Goal: Transaction & Acquisition: Purchase product/service

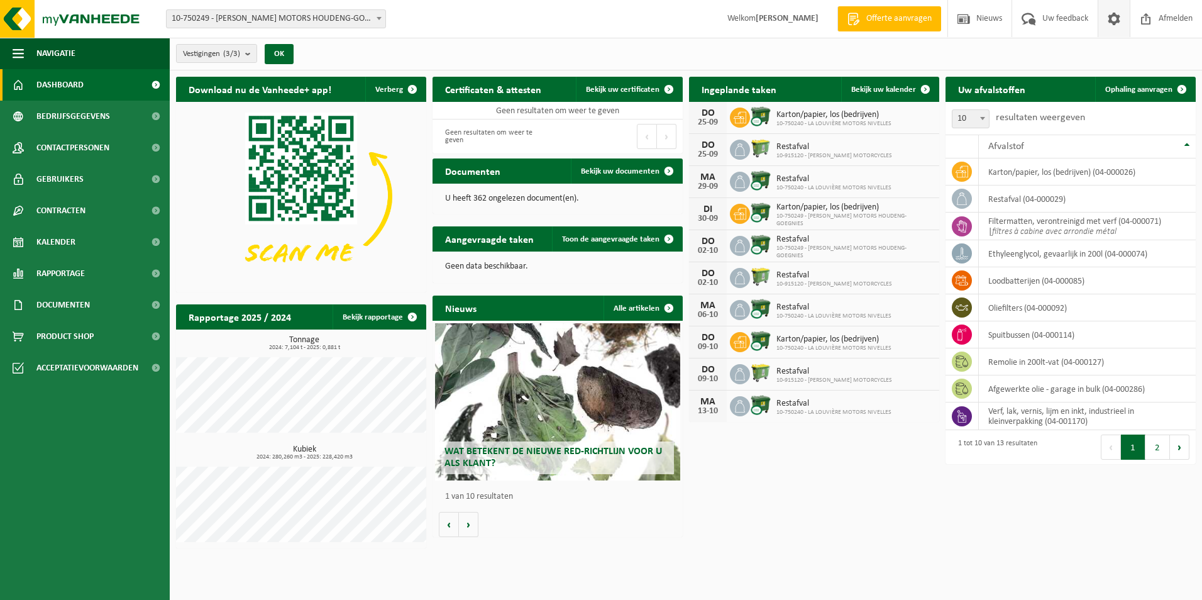
click at [1111, 16] on span at bounding box center [1113, 18] width 19 height 37
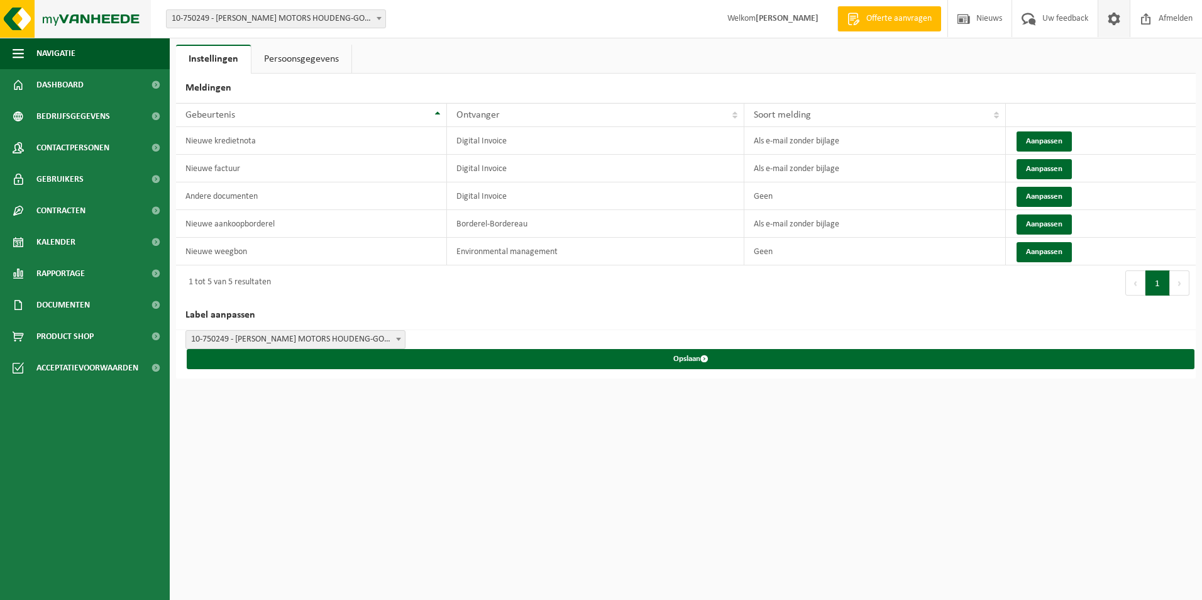
click at [55, 15] on img at bounding box center [75, 19] width 151 height 38
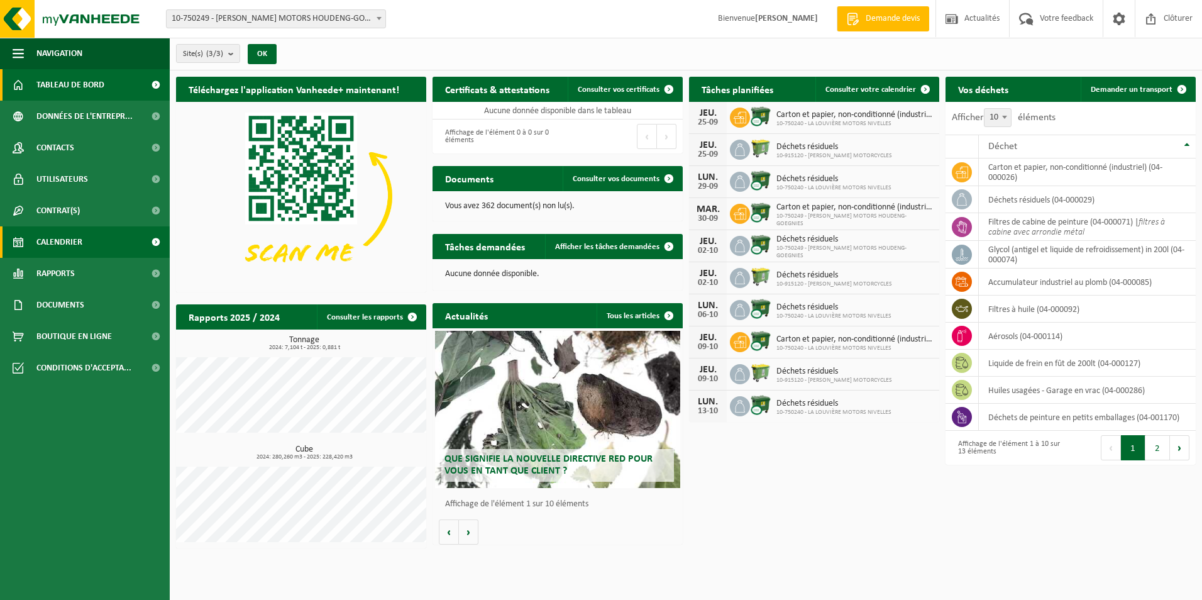
click at [85, 233] on link "Calendrier" at bounding box center [85, 241] width 170 height 31
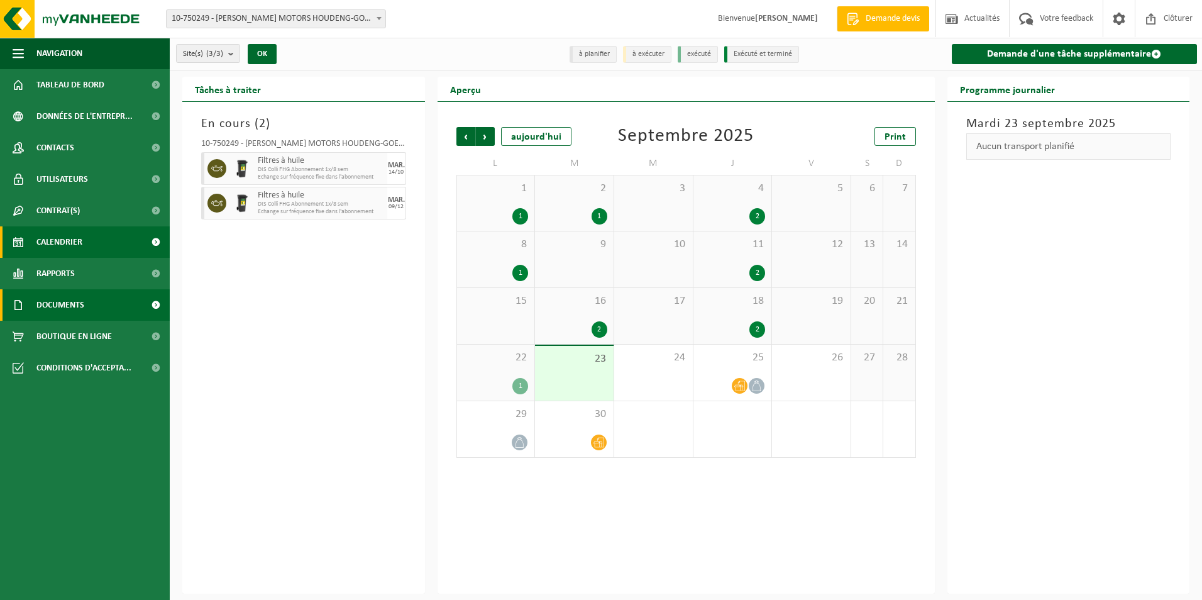
click at [92, 306] on link "Documents" at bounding box center [85, 304] width 170 height 31
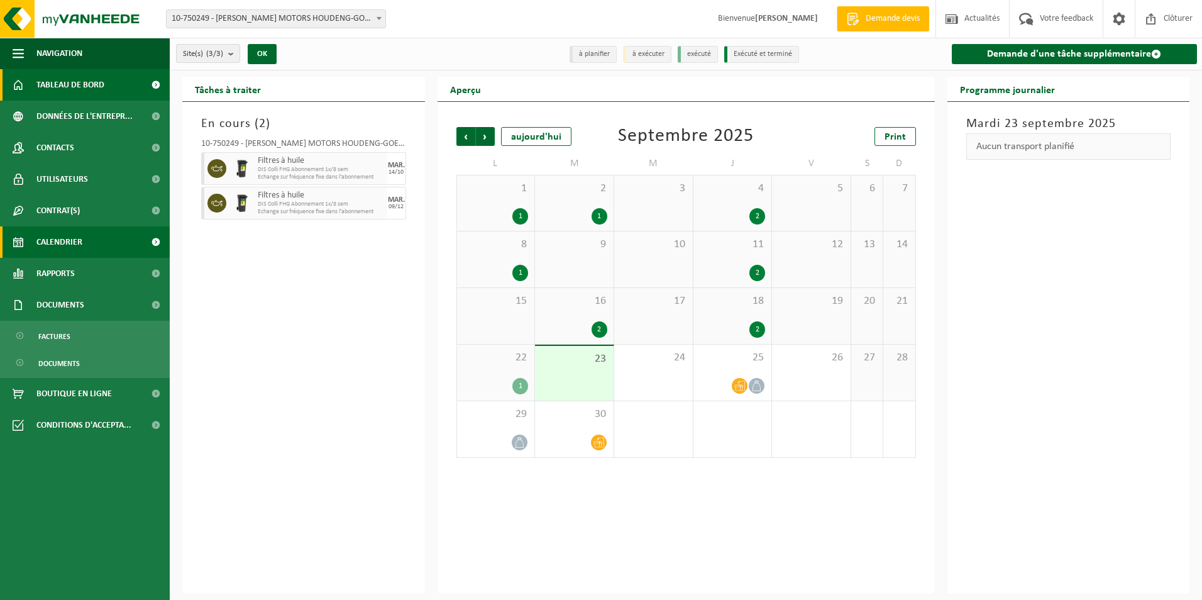
click at [101, 86] on span "Tableau de bord" at bounding box center [70, 84] width 68 height 31
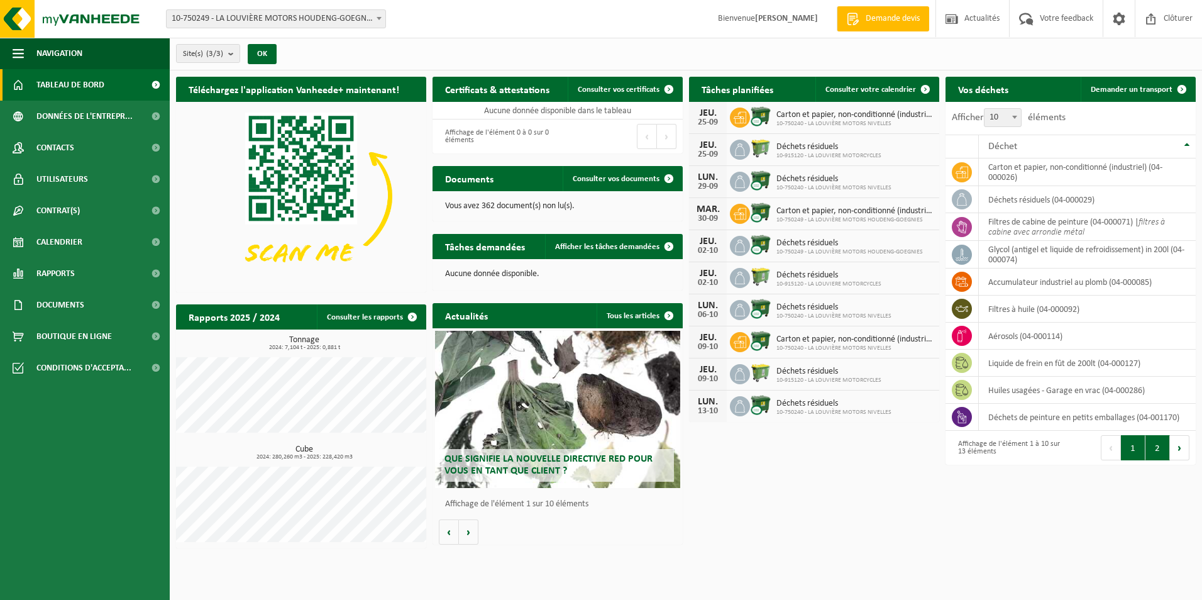
click at [1151, 448] on button "2" at bounding box center [1157, 447] width 25 height 25
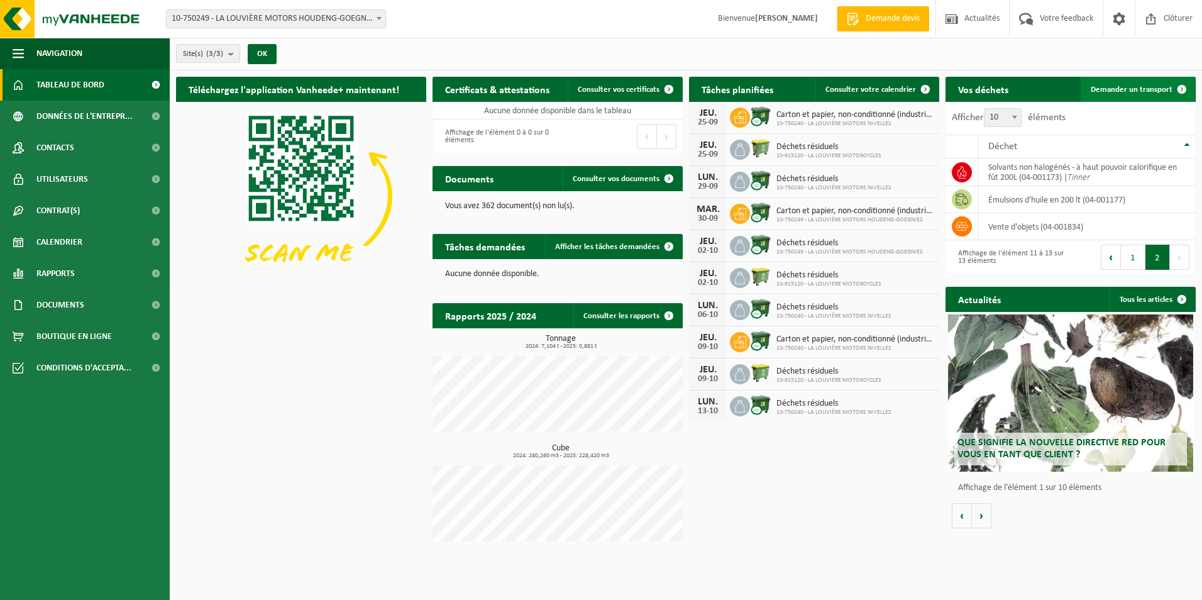
click at [1146, 88] on span "Demander un transport" at bounding box center [1132, 89] width 82 height 8
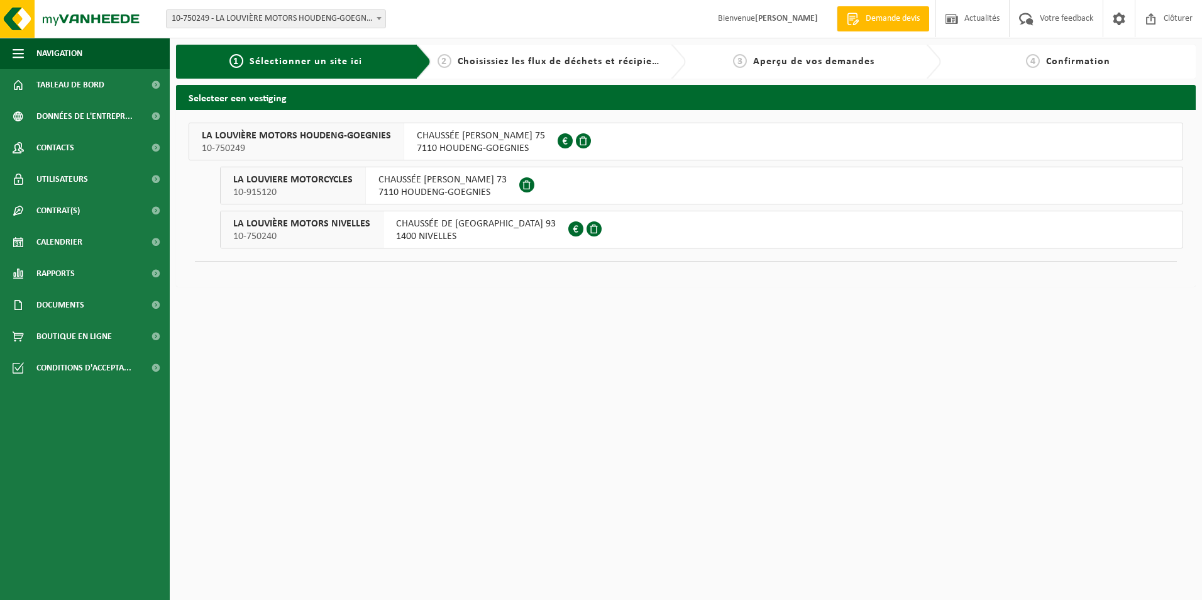
click at [439, 140] on span "CHAUSSÉE PAUL HOUTART 75" at bounding box center [481, 135] width 128 height 13
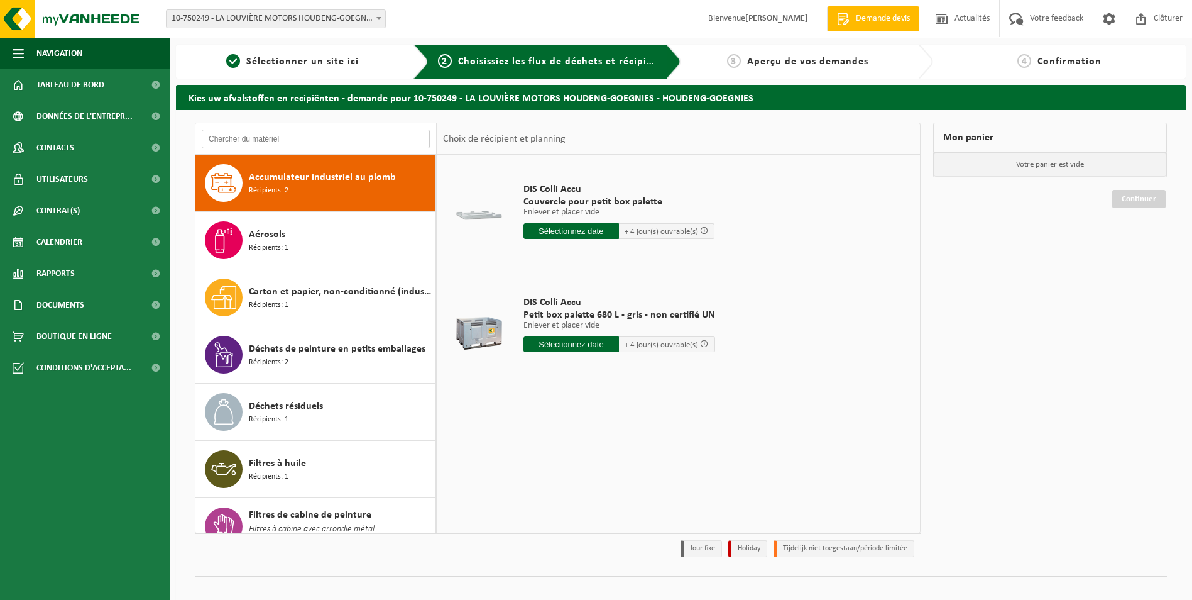
click at [250, 138] on input "text" at bounding box center [316, 138] width 228 height 19
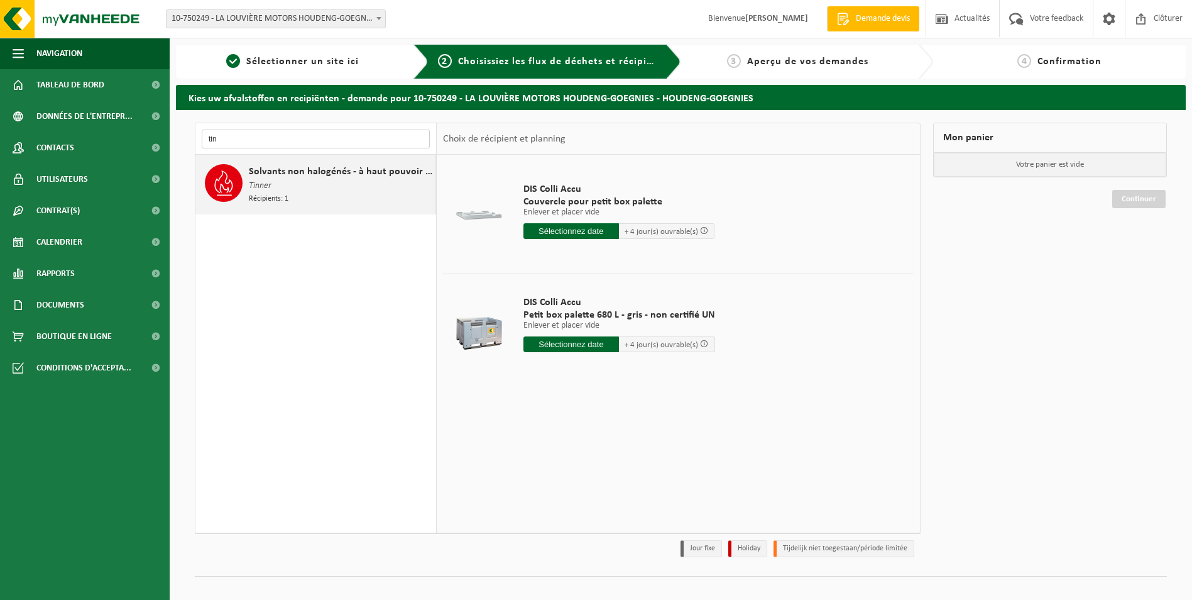
type input "tin"
click at [257, 179] on span "Tinner" at bounding box center [260, 186] width 23 height 14
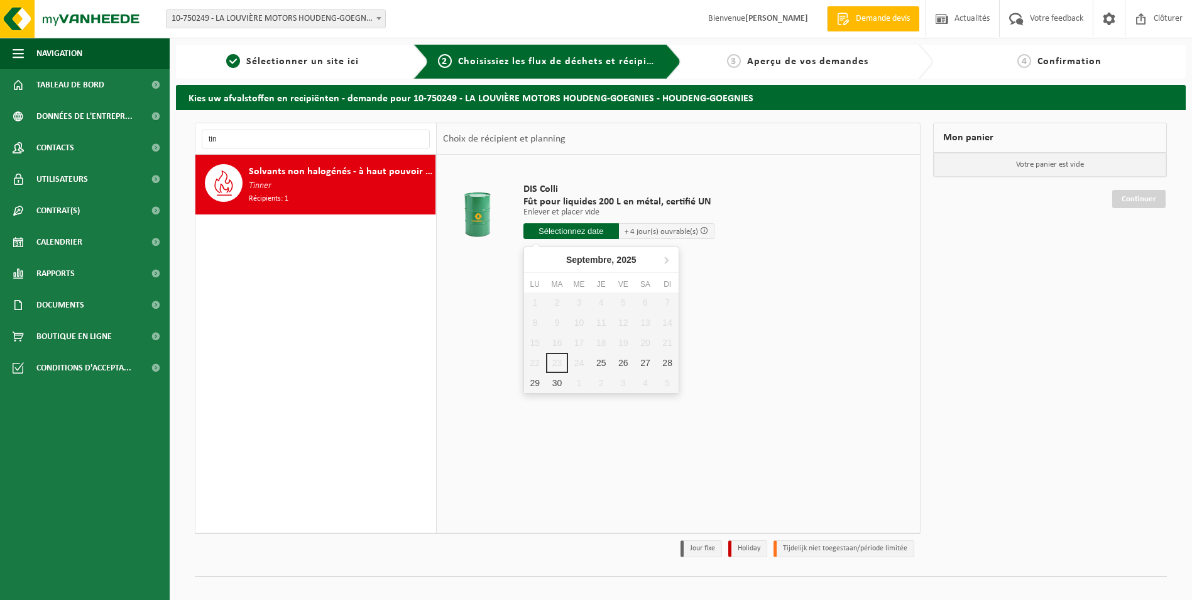
click at [598, 233] on input "text" at bounding box center [572, 231] width 96 height 16
click at [603, 361] on div "25" at bounding box center [601, 363] width 22 height 20
type input "à partir de 2025-09-25"
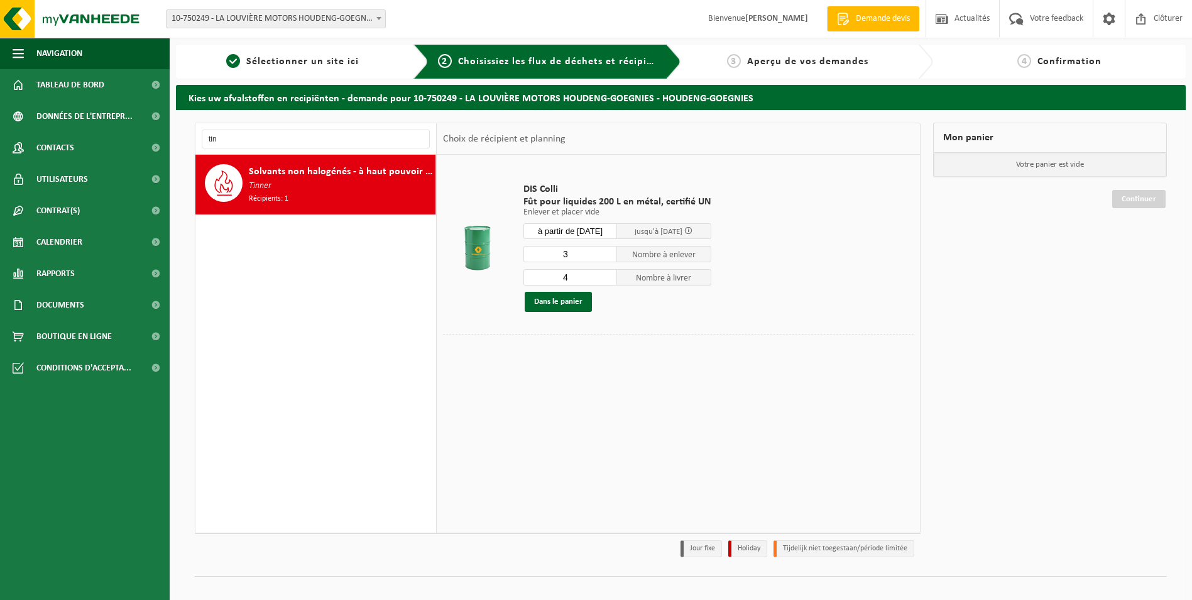
click at [607, 256] on input "3" at bounding box center [571, 254] width 94 height 16
click at [607, 258] on input "2" at bounding box center [571, 254] width 94 height 16
click at [607, 258] on input "1" at bounding box center [571, 254] width 94 height 16
type input "0"
click at [607, 258] on input "0" at bounding box center [571, 254] width 94 height 16
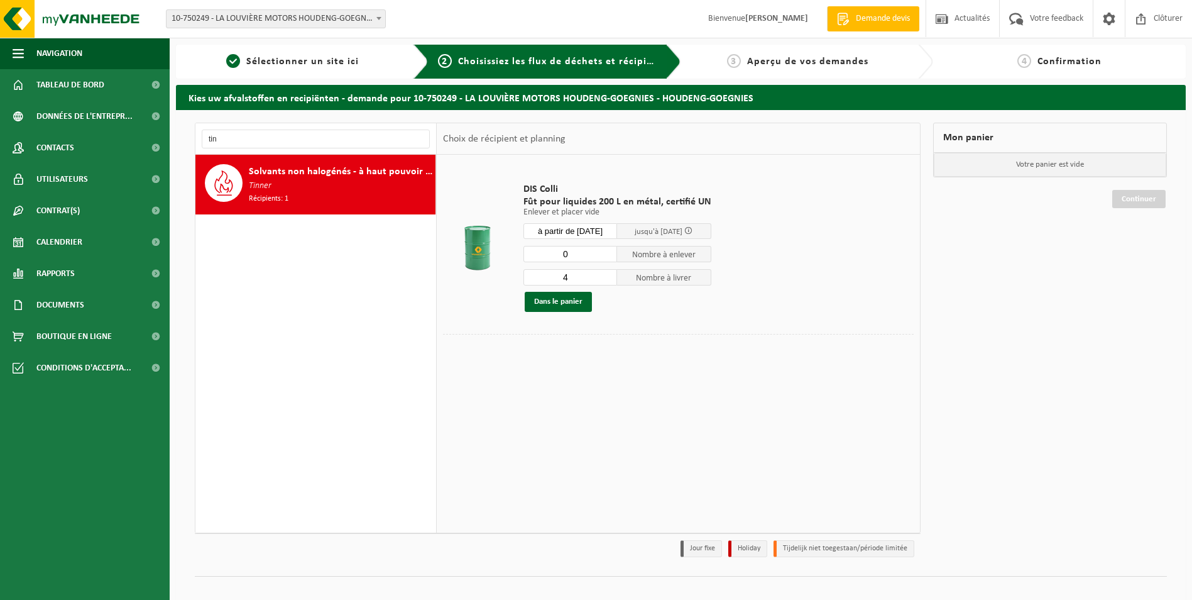
click at [588, 278] on input "4" at bounding box center [571, 277] width 94 height 16
click at [607, 274] on input "5" at bounding box center [571, 277] width 94 height 16
click at [607, 280] on input "4" at bounding box center [571, 277] width 94 height 16
click at [607, 280] on input "3" at bounding box center [571, 277] width 94 height 16
type input "2"
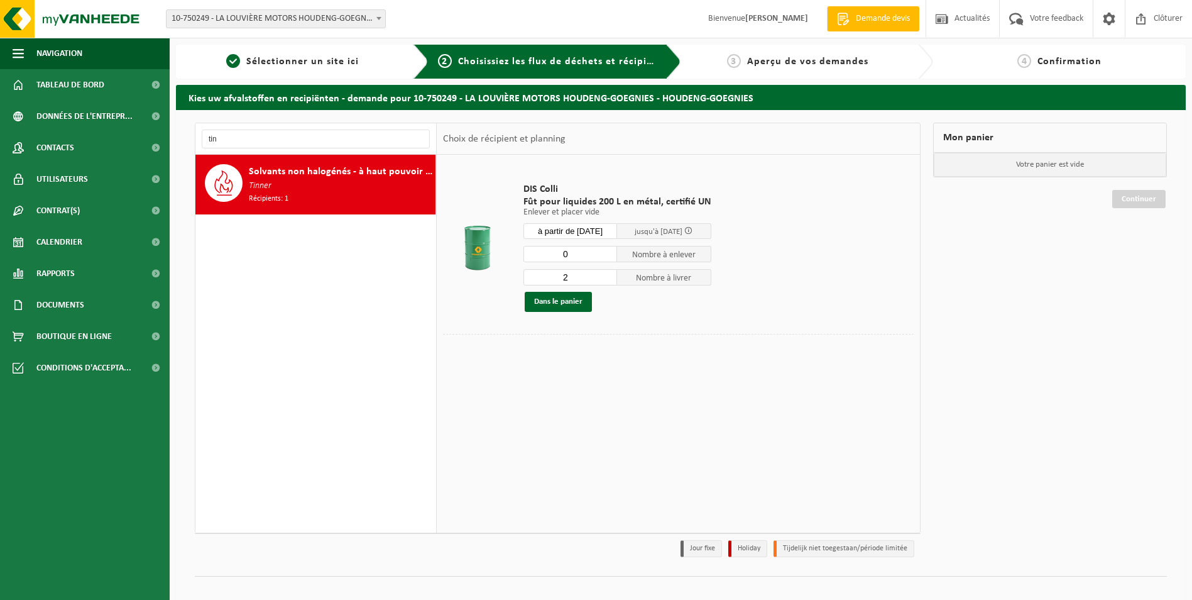
click at [607, 280] on input "2" at bounding box center [571, 277] width 94 height 16
click at [558, 305] on button "Dans le panier" at bounding box center [558, 302] width 67 height 20
click at [605, 255] on input "0" at bounding box center [571, 254] width 94 height 16
click at [607, 251] on input "1" at bounding box center [571, 254] width 94 height 16
click at [607, 251] on input "2" at bounding box center [571, 254] width 94 height 16
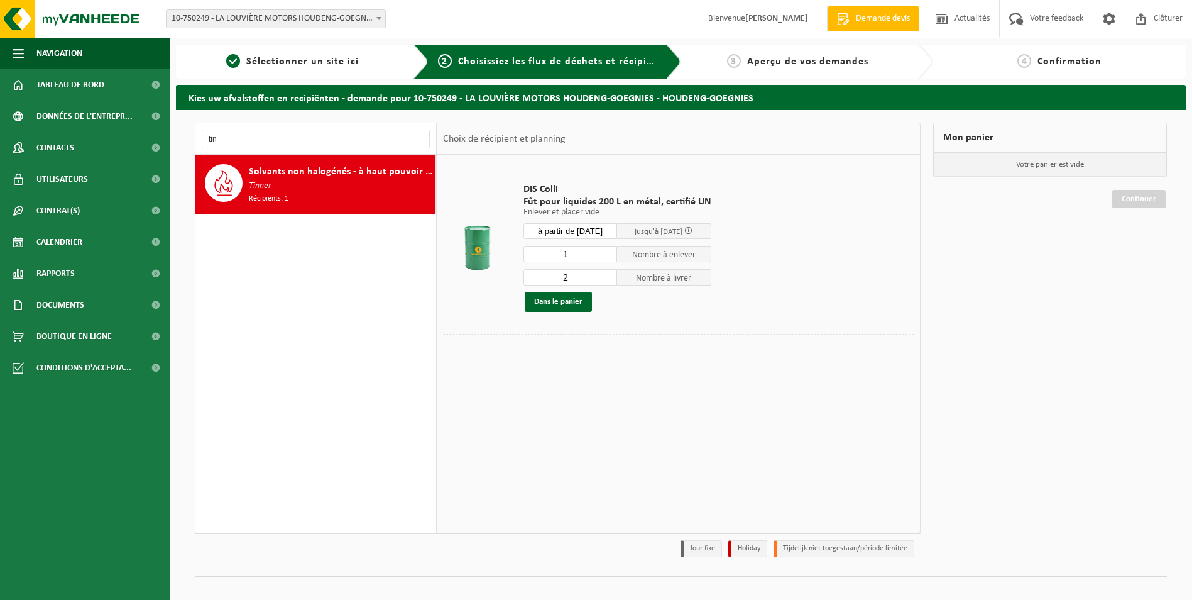
type input "1"
click at [609, 256] on input "1" at bounding box center [571, 254] width 94 height 16
click at [569, 302] on button "Dans le panier" at bounding box center [558, 302] width 67 height 20
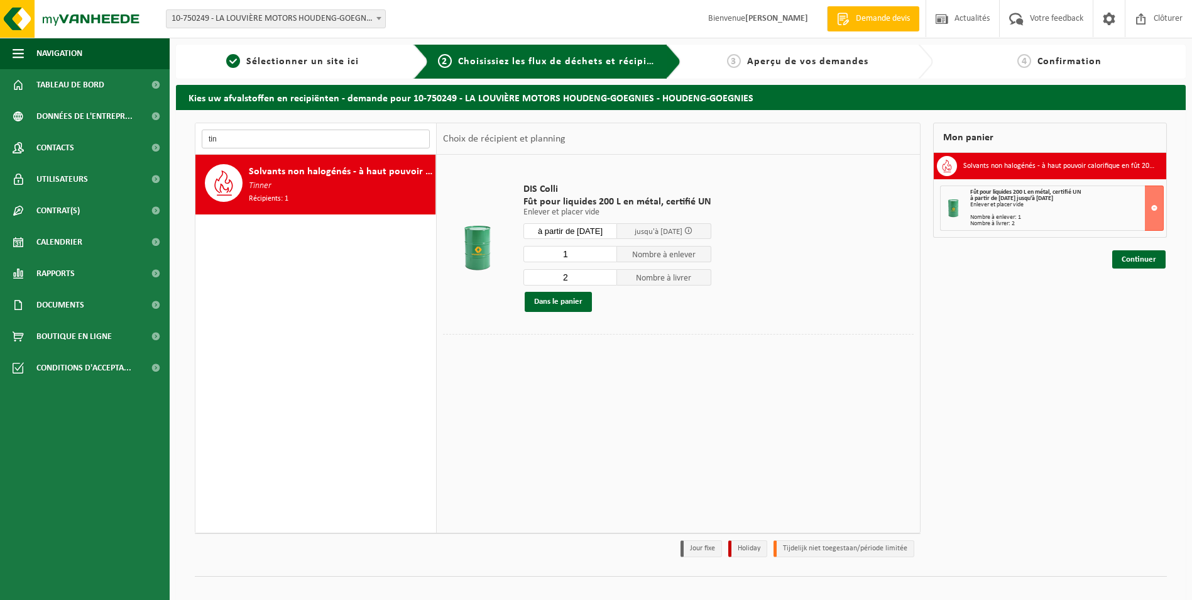
click at [238, 137] on input "tin" at bounding box center [316, 138] width 228 height 19
type input "t"
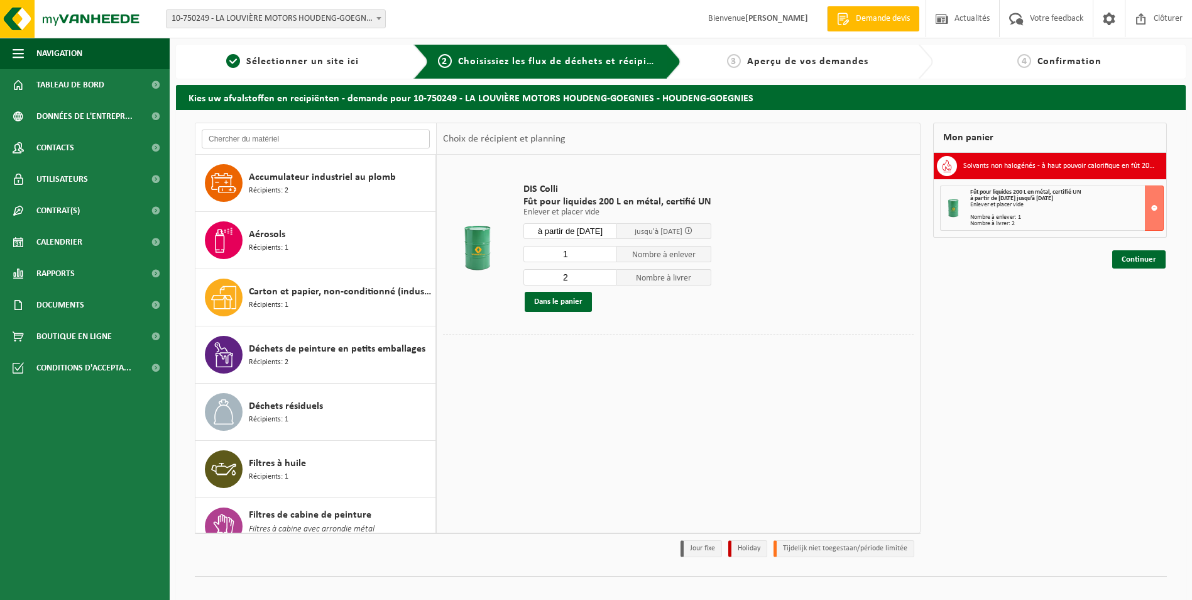
click at [231, 137] on input "text" at bounding box center [316, 138] width 228 height 19
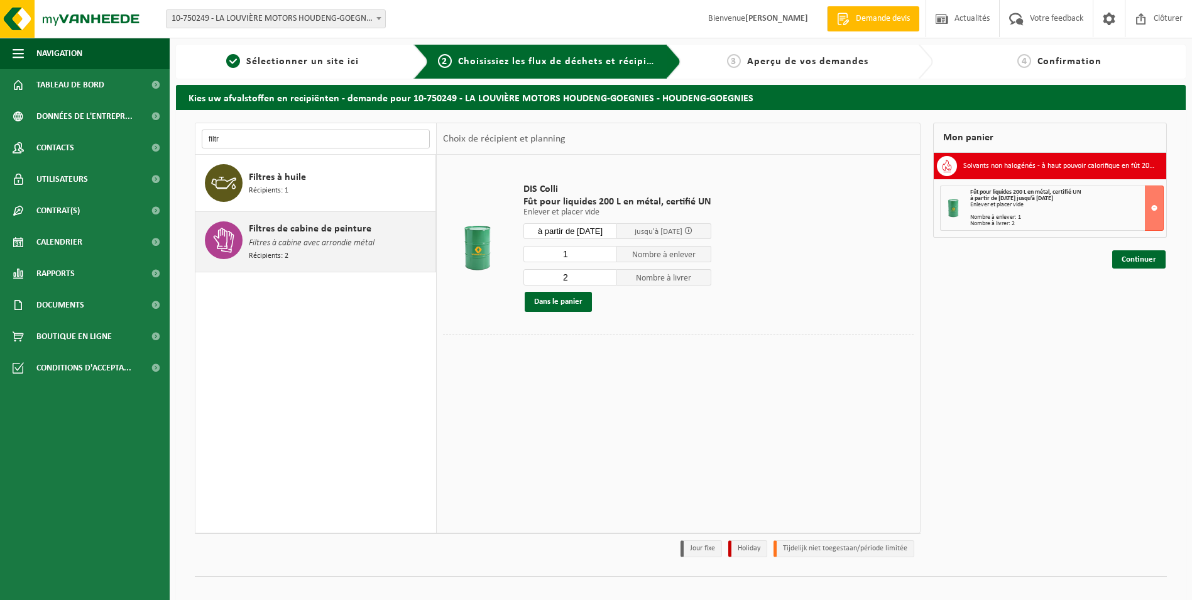
type input "filtr"
click at [343, 240] on span "Filtres à cabine avec arrondie métal" at bounding box center [312, 243] width 126 height 14
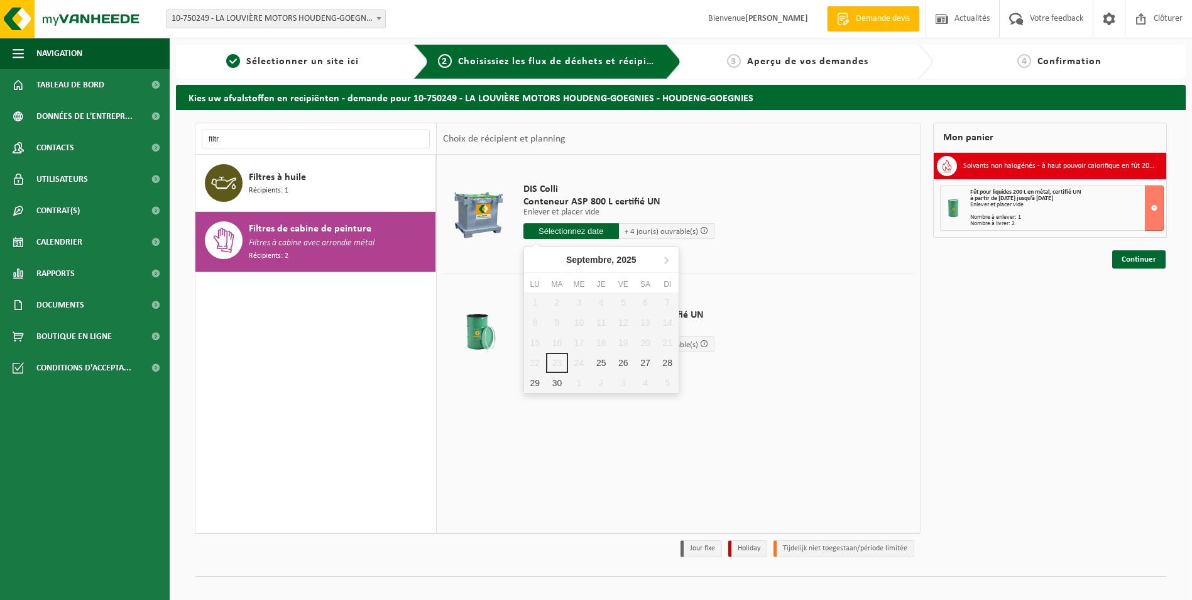
click at [583, 229] on input "text" at bounding box center [572, 231] width 96 height 16
click at [601, 361] on div "25" at bounding box center [601, 363] width 22 height 20
type input "à partir de 2025-09-25"
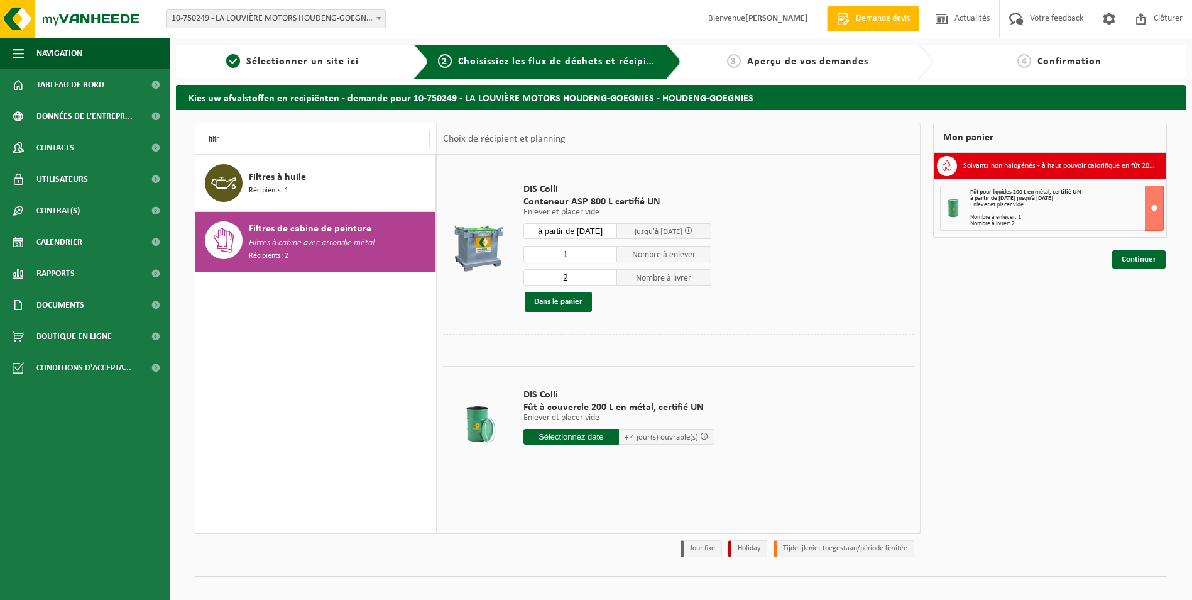
type input "1"
click at [607, 257] on input "1" at bounding box center [571, 254] width 94 height 16
type input "1"
click at [606, 280] on input "1" at bounding box center [571, 277] width 94 height 16
click at [356, 231] on span "Filtres de cabine de peinture" at bounding box center [310, 228] width 123 height 15
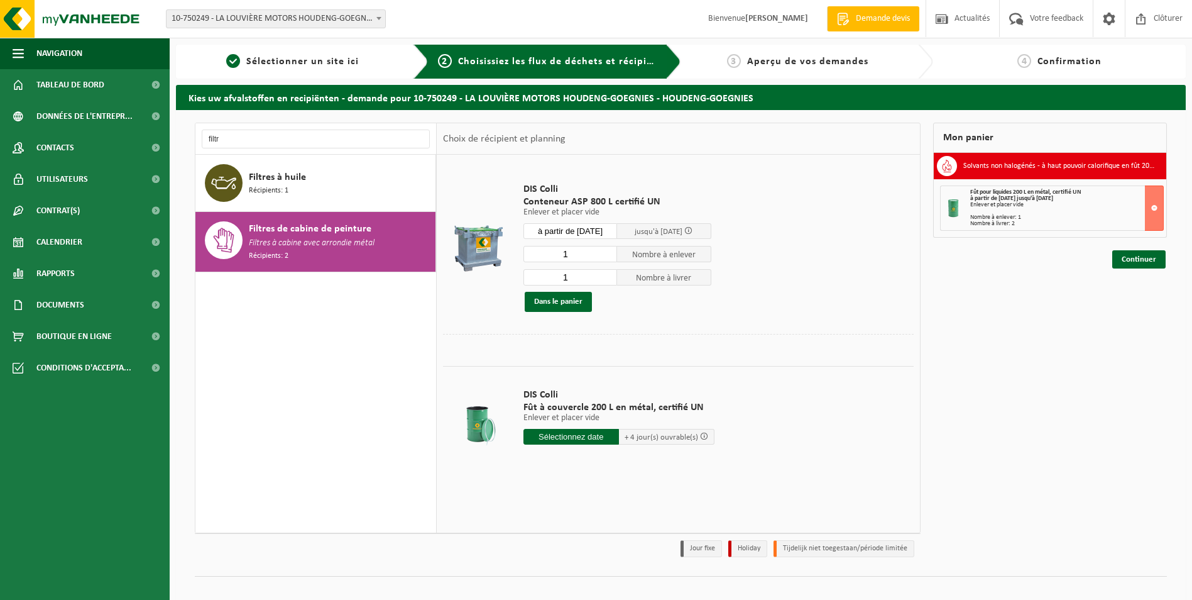
click at [356, 231] on span "Filtres de cabine de peinture" at bounding box center [310, 228] width 123 height 15
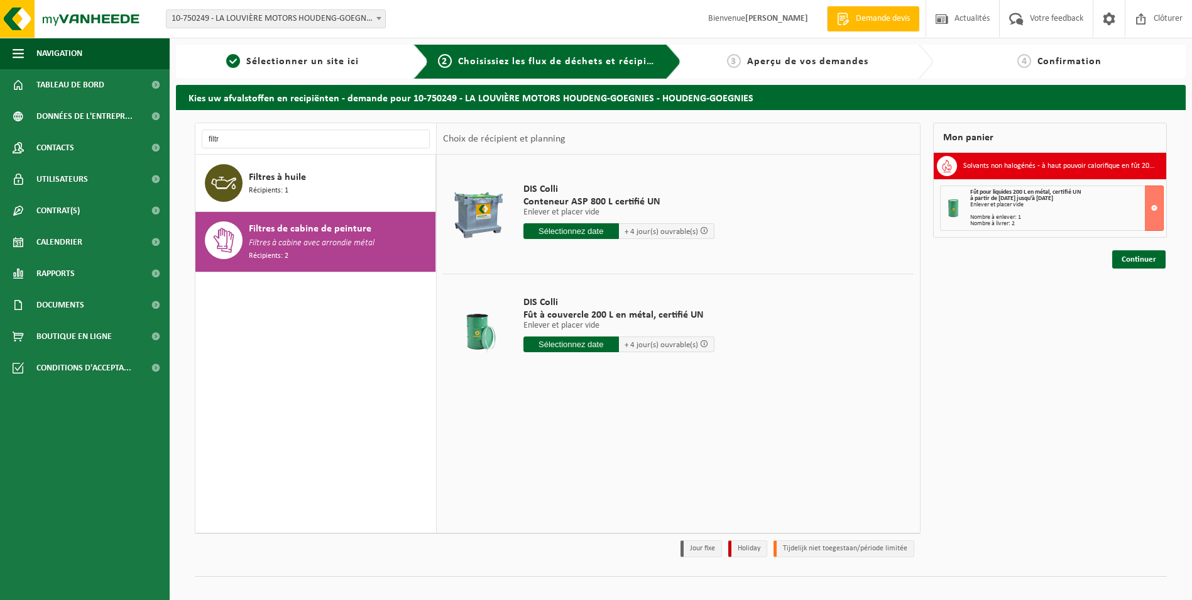
click at [603, 229] on input "text" at bounding box center [572, 231] width 96 height 16
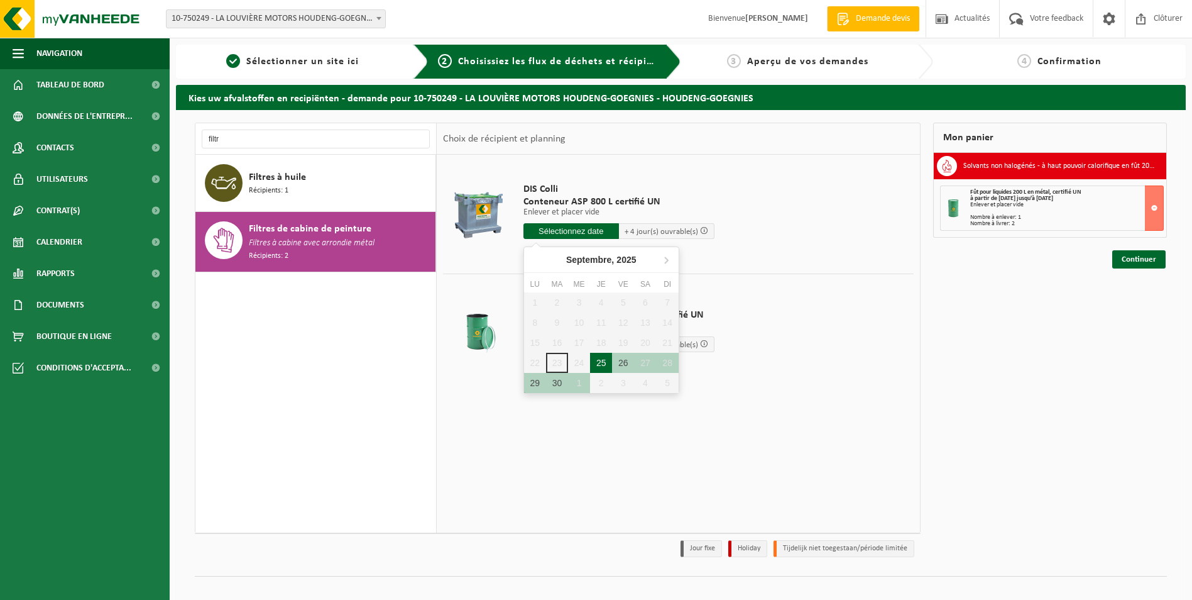
click at [600, 361] on div "25" at bounding box center [601, 363] width 22 height 20
type input "à partir de 2025-09-25"
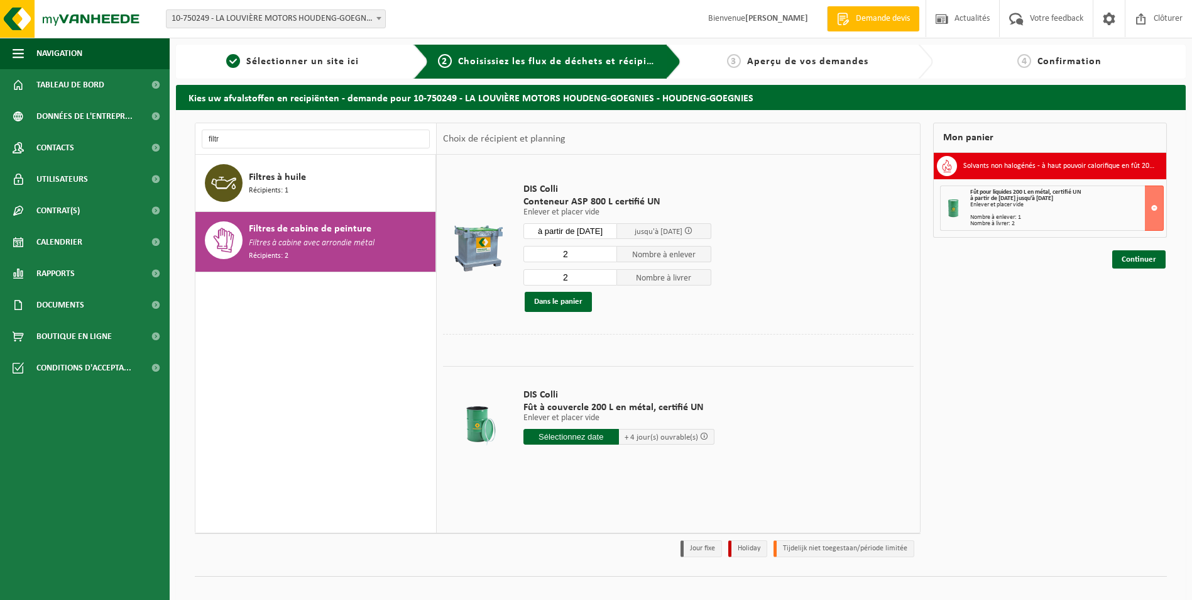
click at [607, 259] on input "2" at bounding box center [571, 254] width 94 height 16
type input "1"
click at [607, 255] on input "1" at bounding box center [571, 254] width 94 height 16
type input "1"
click at [605, 280] on input "1" at bounding box center [571, 277] width 94 height 16
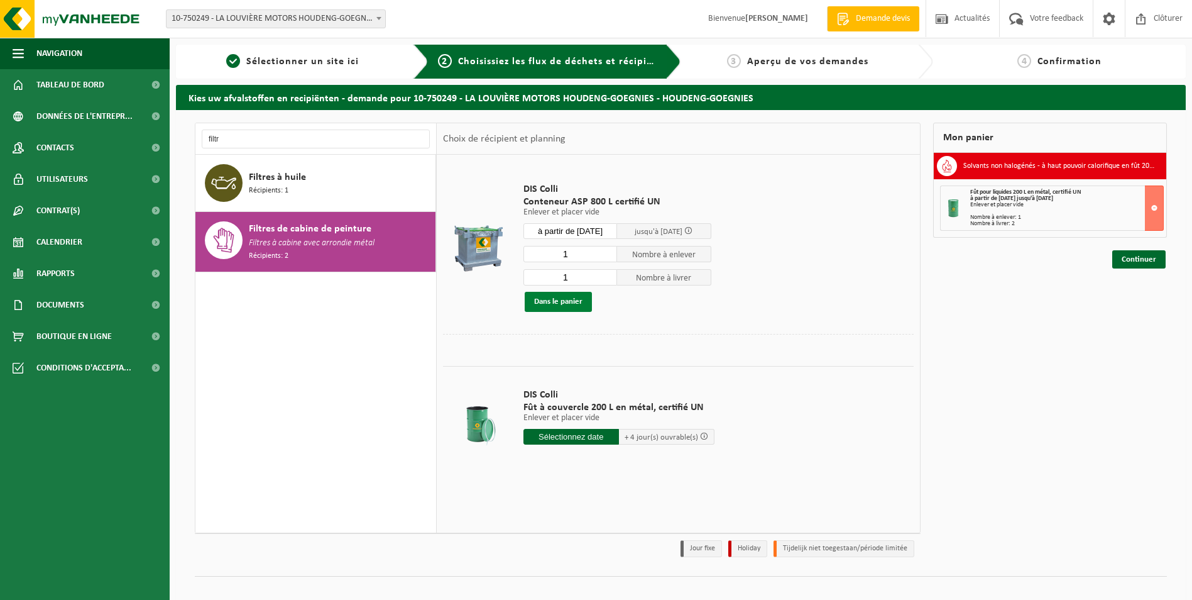
click at [578, 300] on button "Dans le panier" at bounding box center [558, 302] width 67 height 20
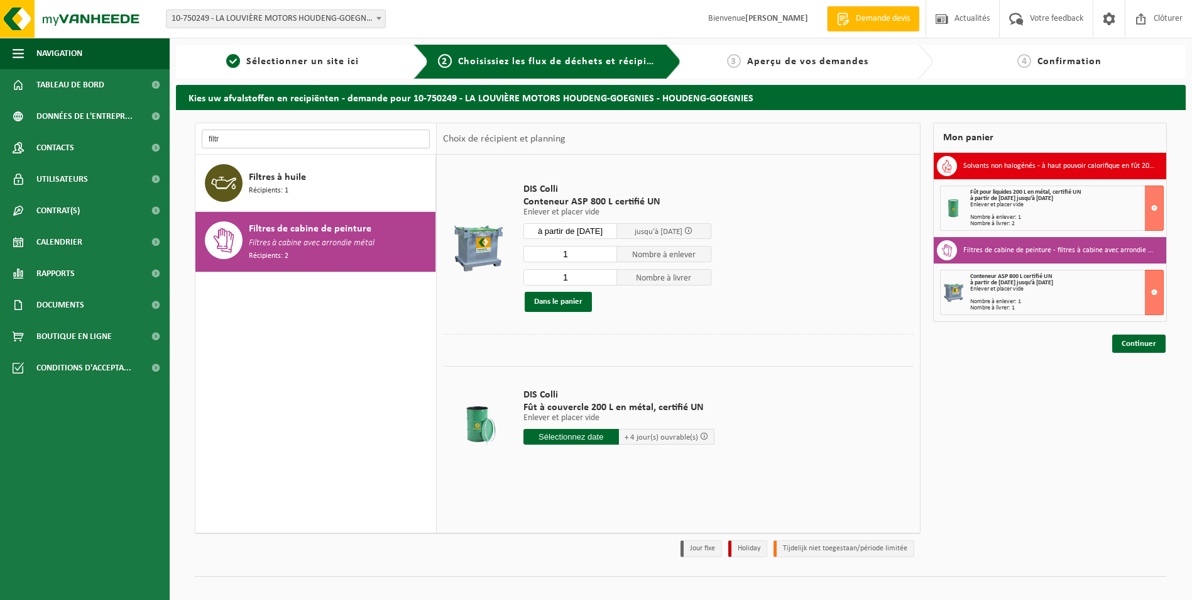
click at [228, 135] on input "filtr" at bounding box center [316, 138] width 228 height 19
drag, startPoint x: 228, startPoint y: 135, endPoint x: 202, endPoint y: 136, distance: 25.8
click at [202, 136] on input "filtr" at bounding box center [316, 138] width 228 height 19
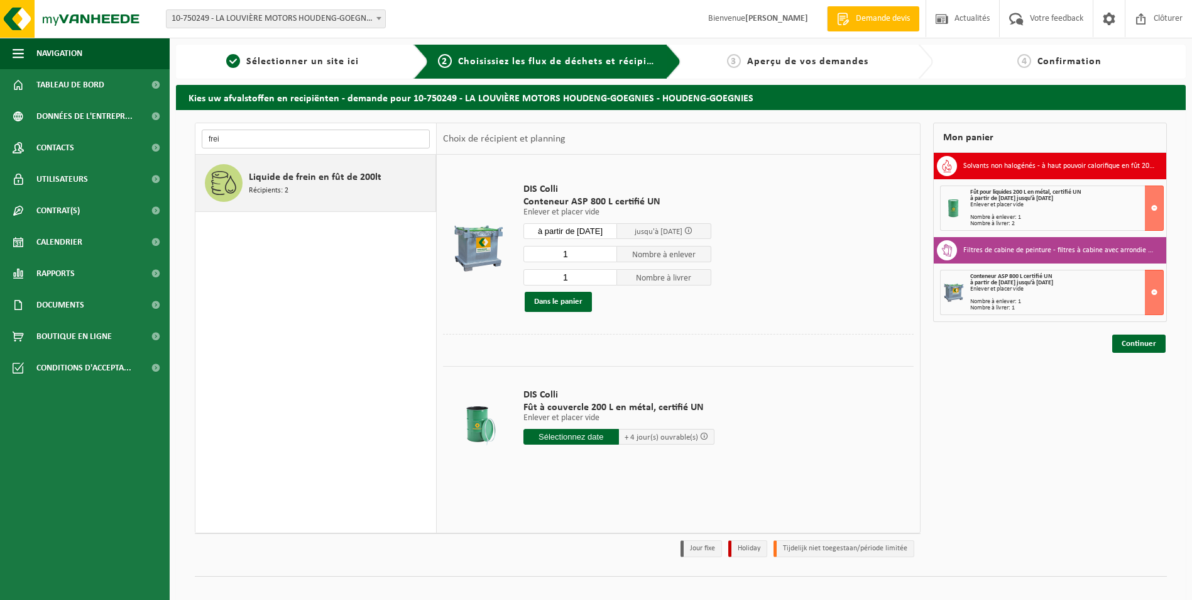
type input "frei"
click at [307, 192] on div "Liquide de frein en fût de 200lt Récipients: 2" at bounding box center [341, 183] width 184 height 38
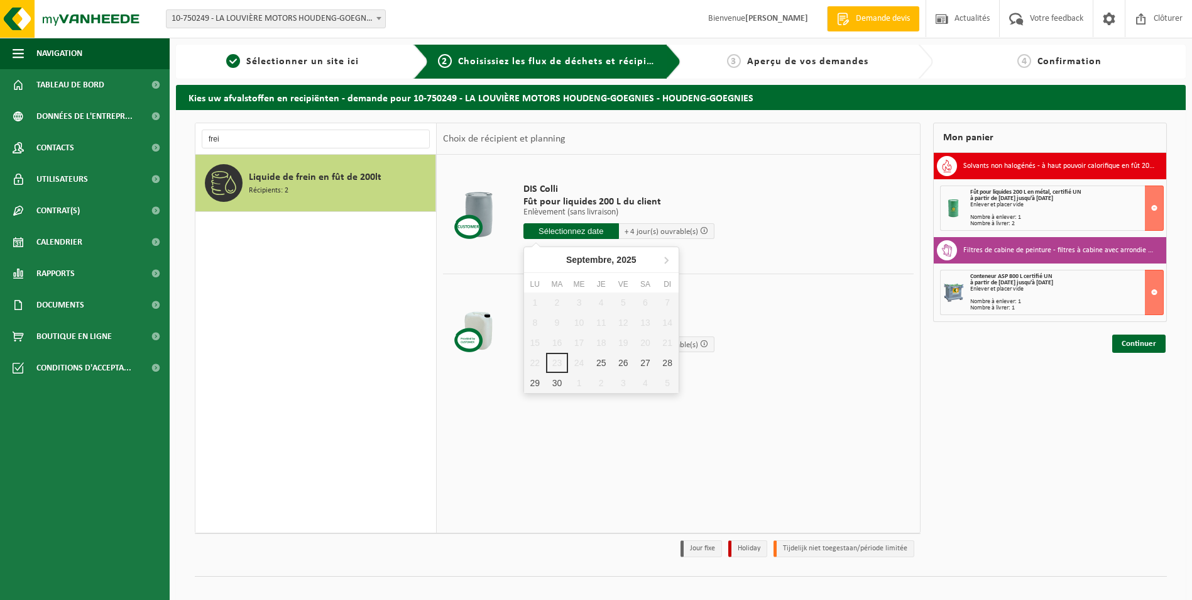
click at [563, 231] on input "text" at bounding box center [572, 231] width 96 height 16
click at [609, 362] on div "25" at bounding box center [601, 363] width 22 height 20
type input "à partir de 2025-09-25"
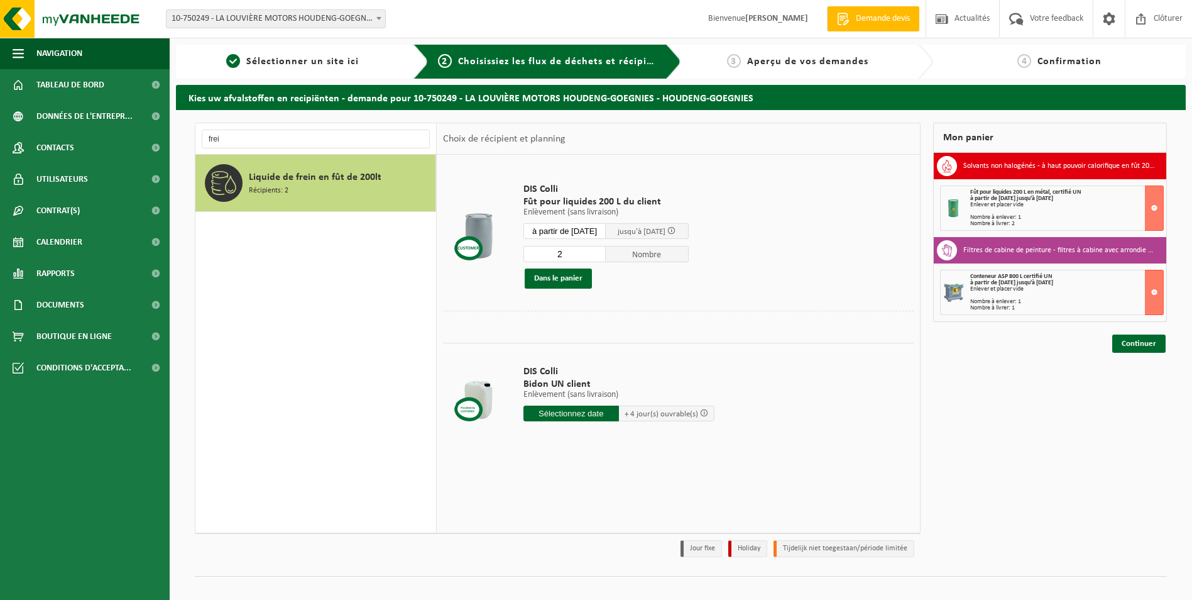
type input "2"
click at [605, 251] on input "2" at bounding box center [565, 254] width 83 height 16
click at [247, 141] on input "frei" at bounding box center [316, 138] width 228 height 19
drag, startPoint x: 247, startPoint y: 141, endPoint x: 187, endPoint y: 143, distance: 60.4
click at [187, 143] on div "frei Accumulateur industriel au plomb Récipients: 2 Aérosols Récipients: 1 Cart…" at bounding box center [681, 356] width 1010 height 492
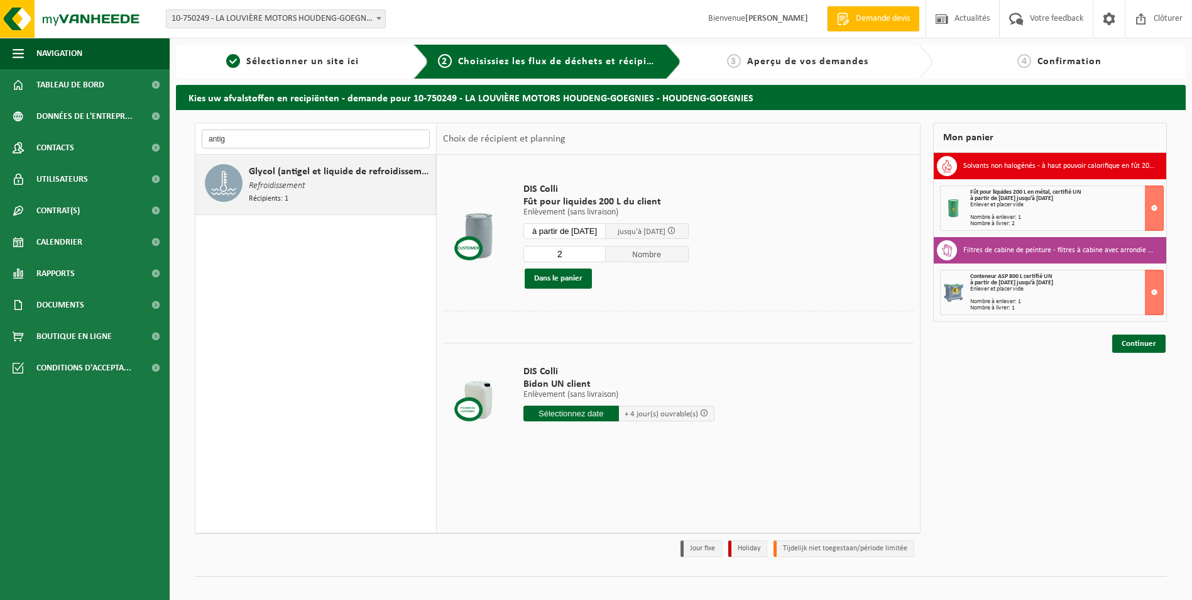
type input "antig"
click at [282, 172] on span "Glycol (antigel et liquide de refroidissement) in 200l" at bounding box center [341, 171] width 184 height 15
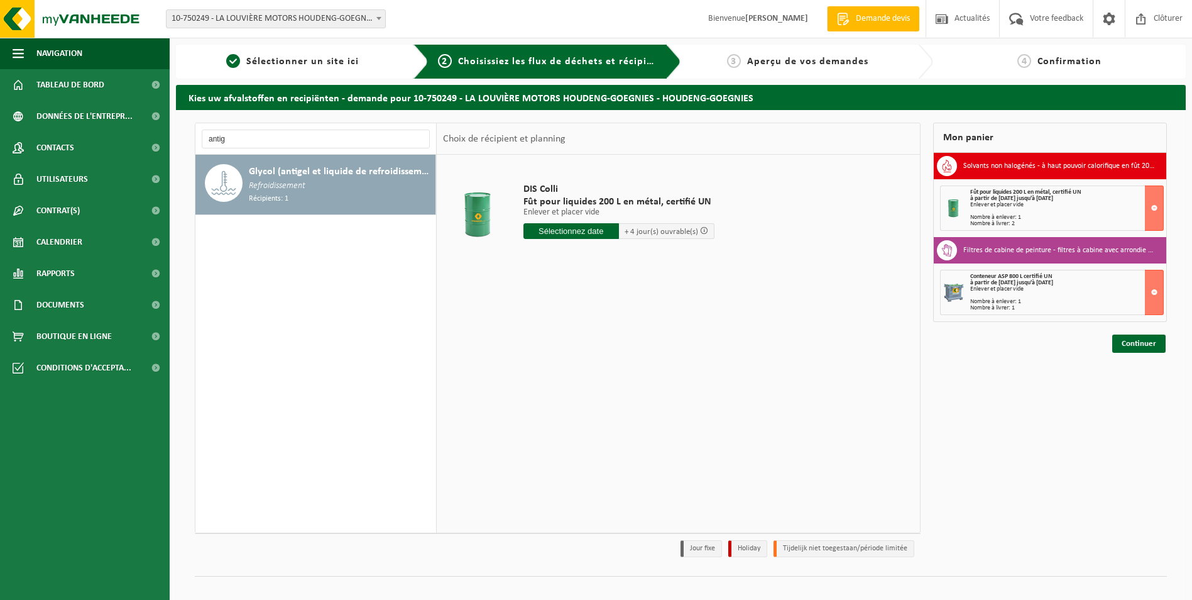
click at [600, 230] on input "text" at bounding box center [572, 231] width 96 height 16
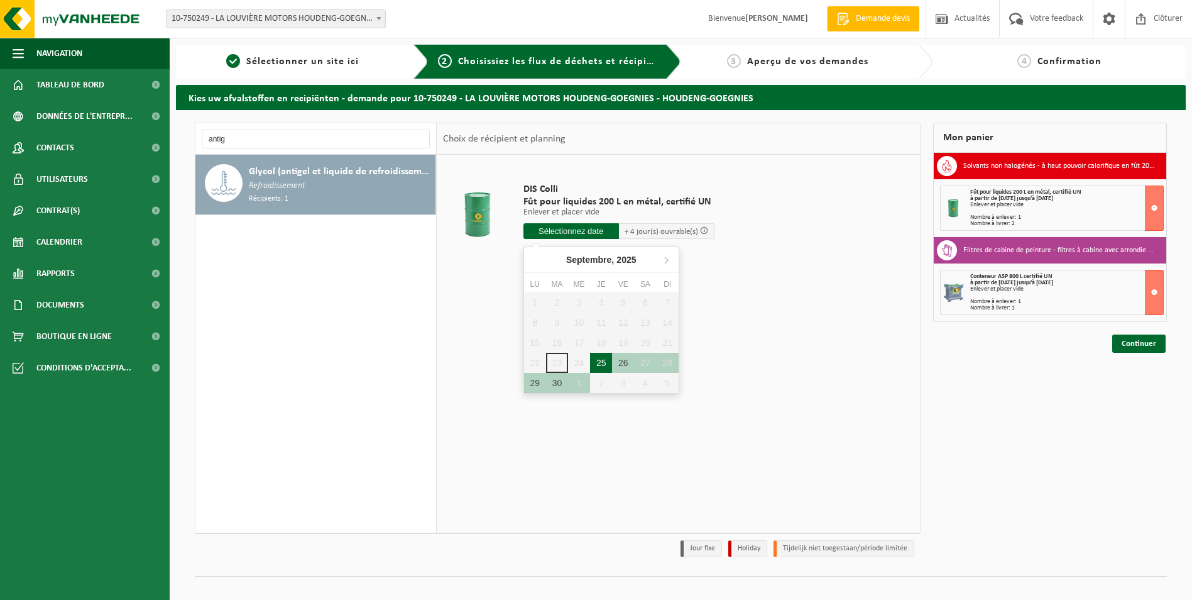
click at [598, 365] on div "25" at bounding box center [601, 363] width 22 height 20
type input "à partir de 2025-09-25"
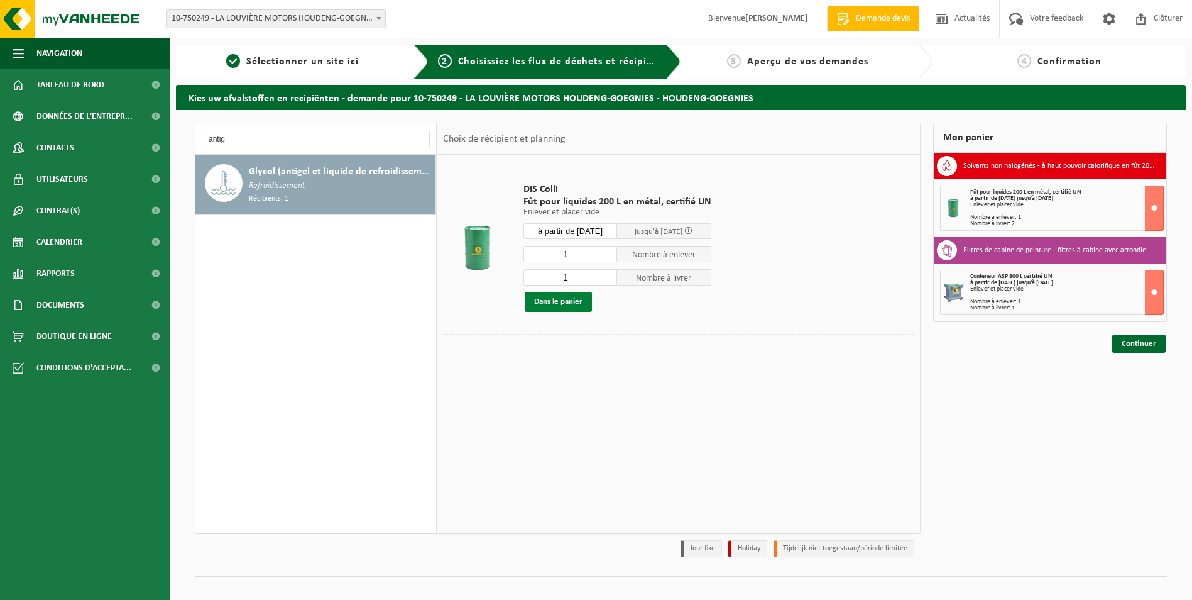
click at [570, 306] on button "Dans le panier" at bounding box center [558, 302] width 67 height 20
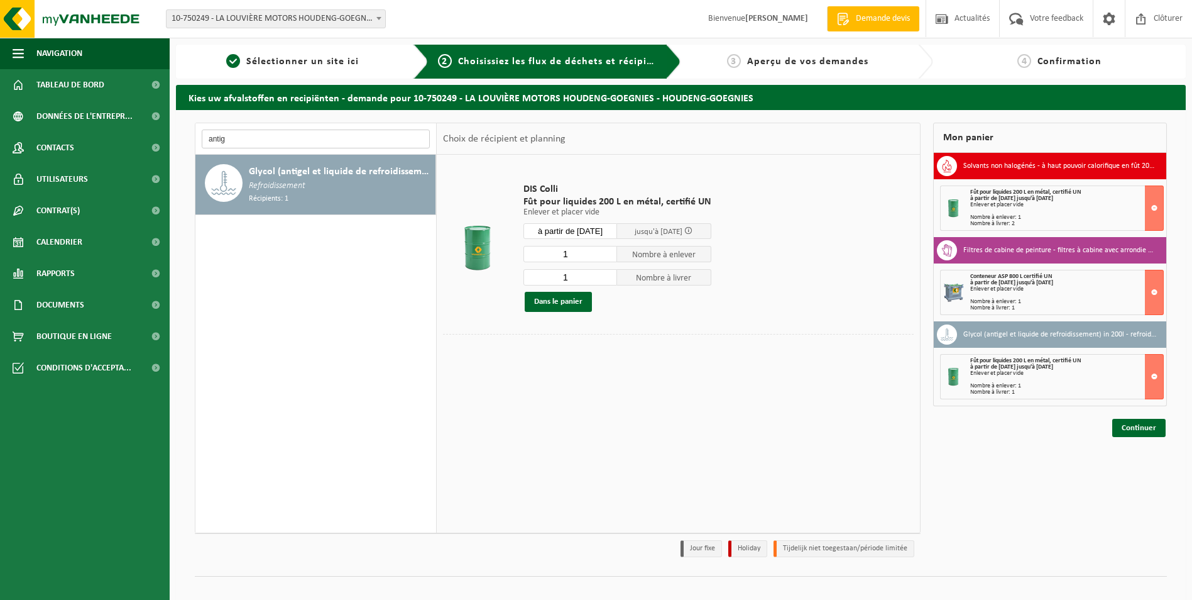
click at [231, 133] on input "antig" at bounding box center [316, 138] width 228 height 19
drag, startPoint x: 239, startPoint y: 134, endPoint x: 192, endPoint y: 141, distance: 47.7
click at [192, 141] on div "antig Accumulateur industriel au plomb Récipients: 2 Aérosols Récipients: 1 Car…" at bounding box center [558, 343] width 739 height 441
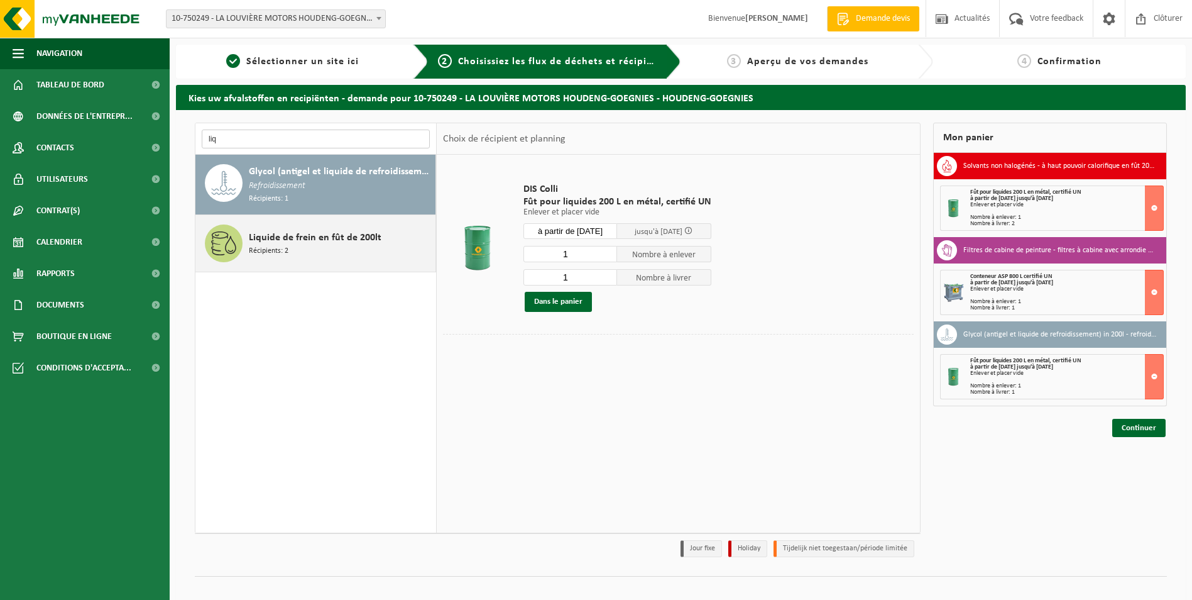
type input "liq"
click at [311, 245] on div "Liquide de frein en fût de 200lt Récipients: 2" at bounding box center [341, 243] width 184 height 38
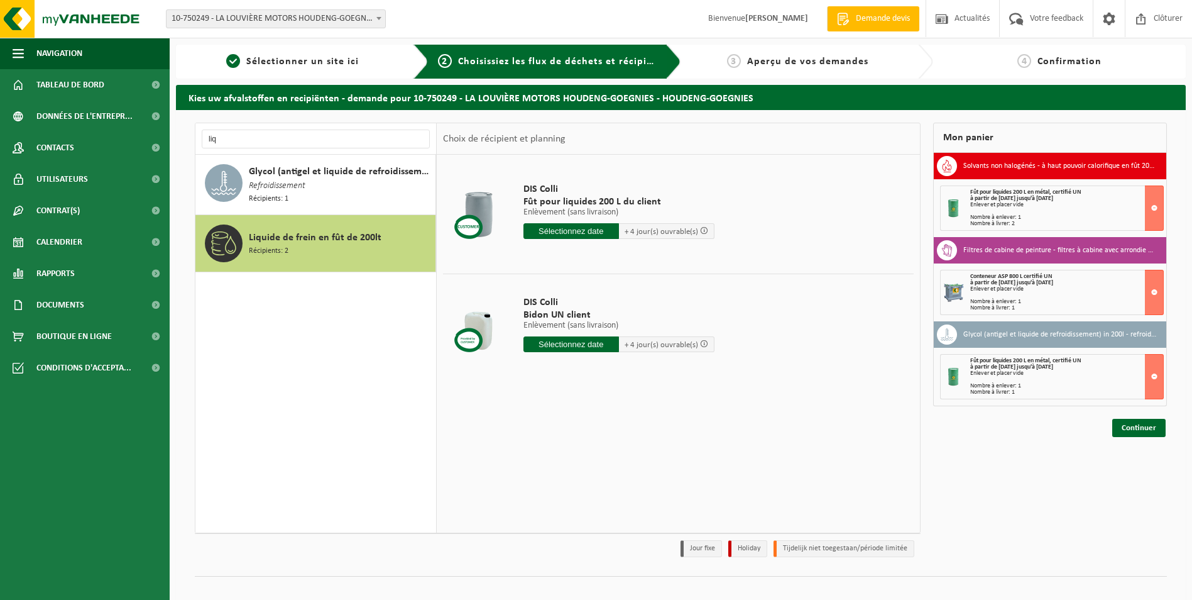
click at [606, 234] on input "text" at bounding box center [572, 231] width 96 height 16
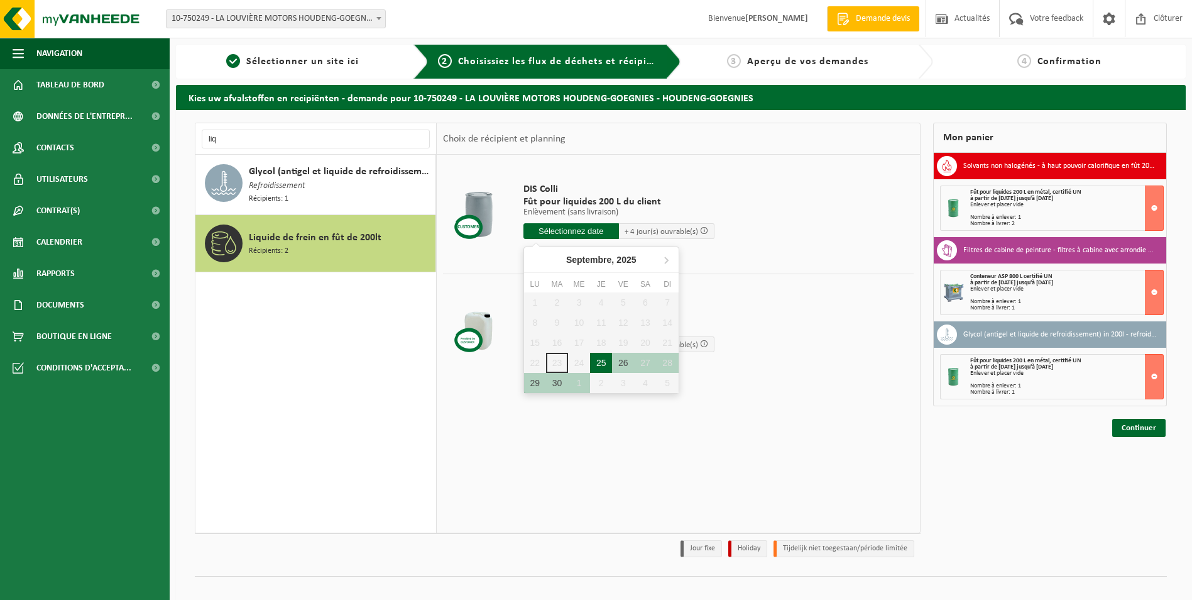
click at [603, 362] on div "25" at bounding box center [601, 363] width 22 height 20
type input "à partir de 2025-09-25"
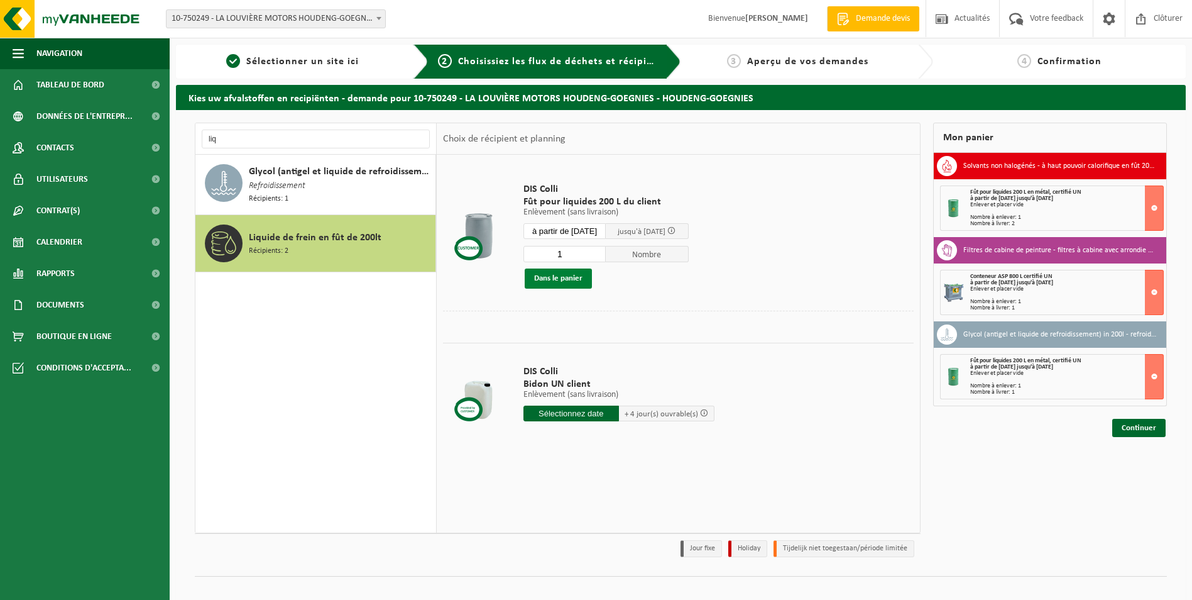
click at [575, 279] on button "Dans le panier" at bounding box center [558, 278] width 67 height 20
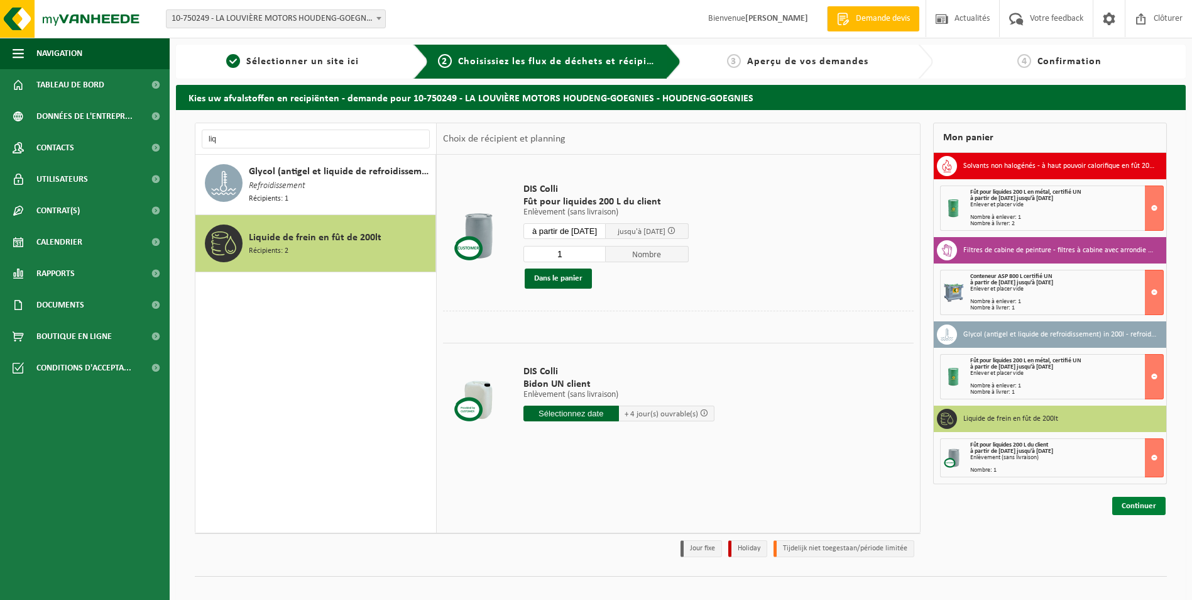
click at [1147, 504] on link "Continuer" at bounding box center [1139, 506] width 53 height 18
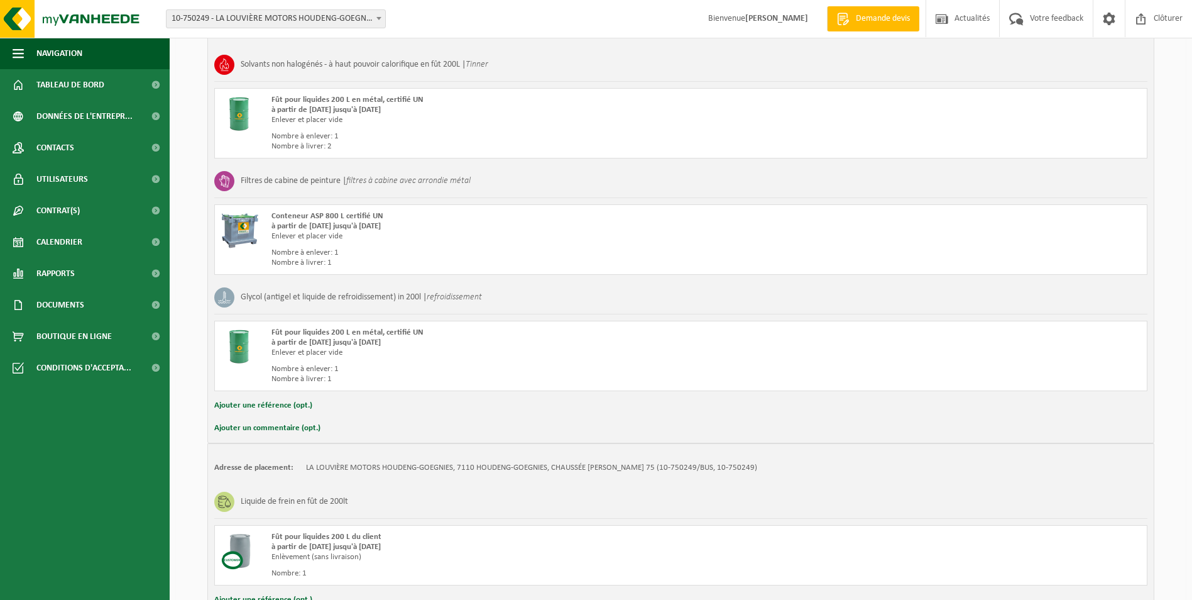
scroll to position [377, 0]
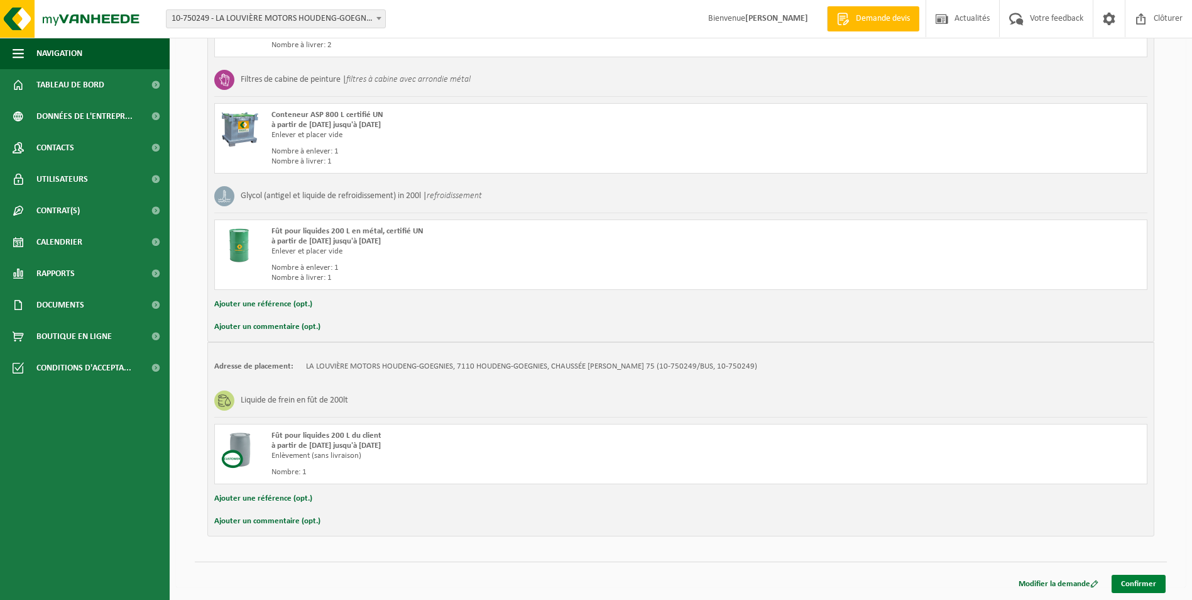
click at [1130, 587] on link "Confirmer" at bounding box center [1139, 584] width 54 height 18
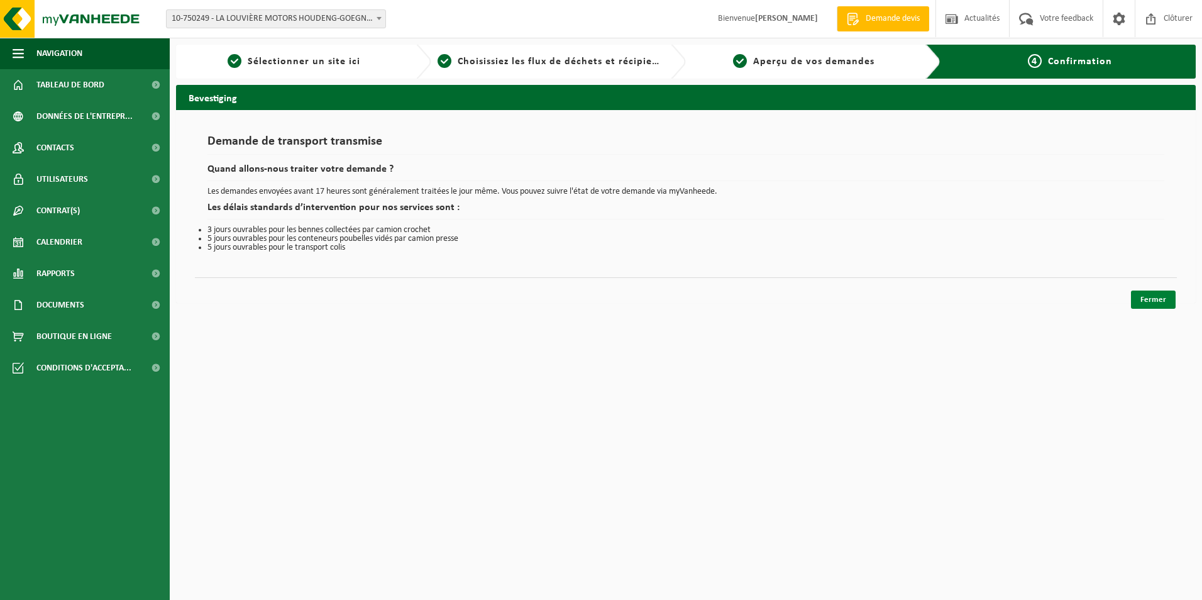
click at [1158, 297] on link "Fermer" at bounding box center [1153, 299] width 45 height 18
